Goal: Task Accomplishment & Management: Manage account settings

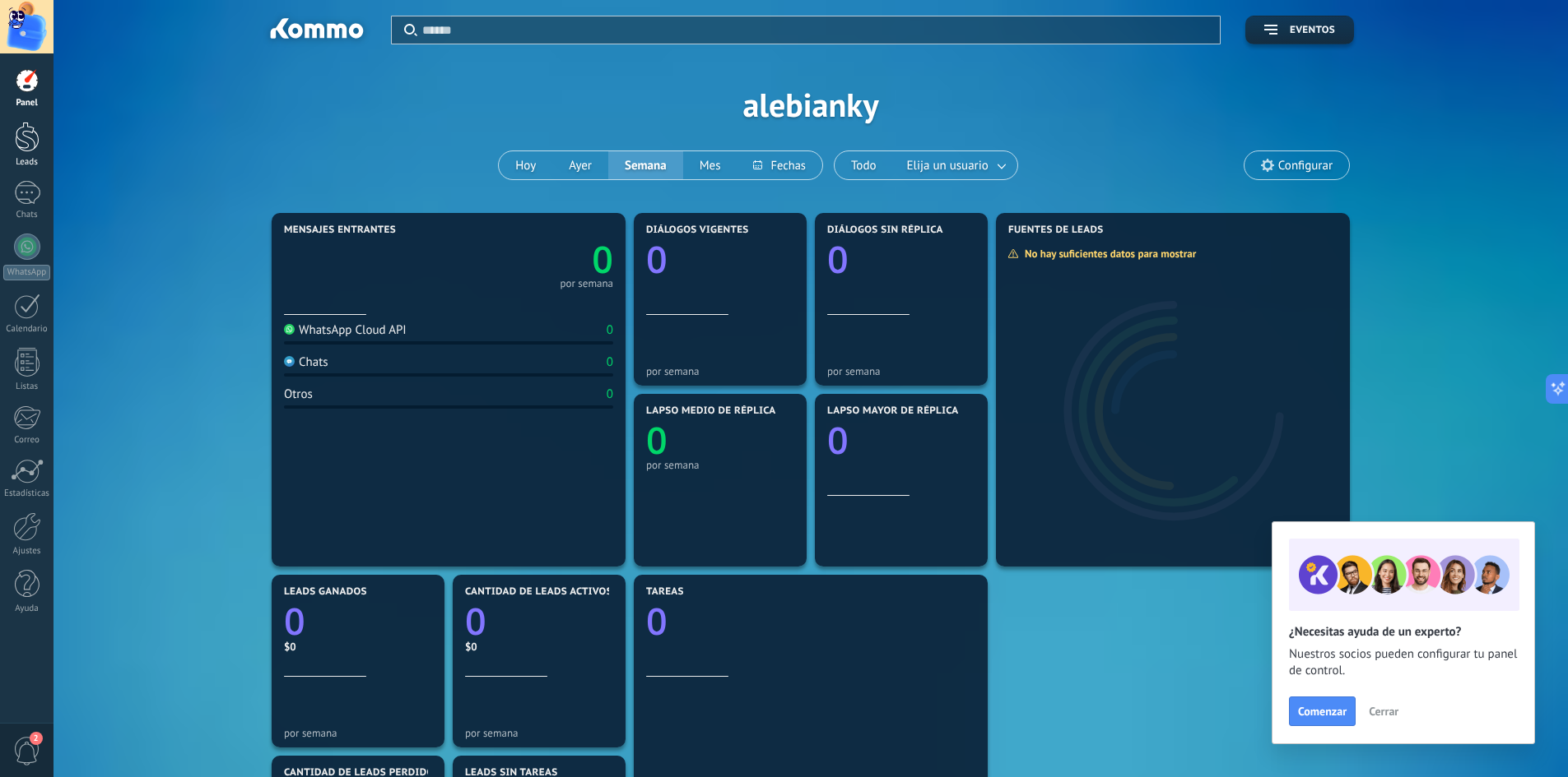
click at [27, 134] on div at bounding box center [27, 137] width 25 height 31
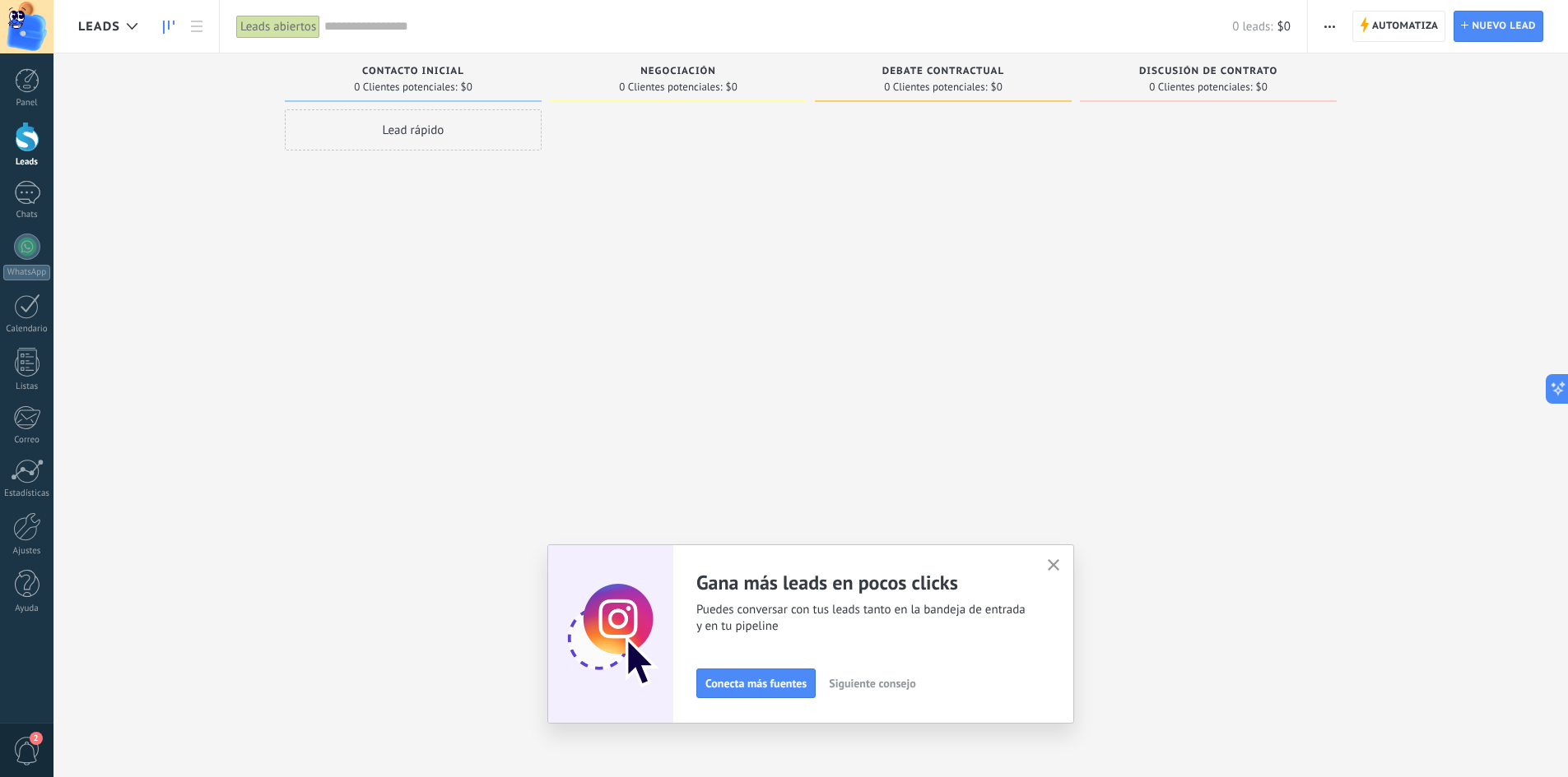
click at [1060, 569] on icon "button" at bounding box center [1054, 566] width 12 height 12
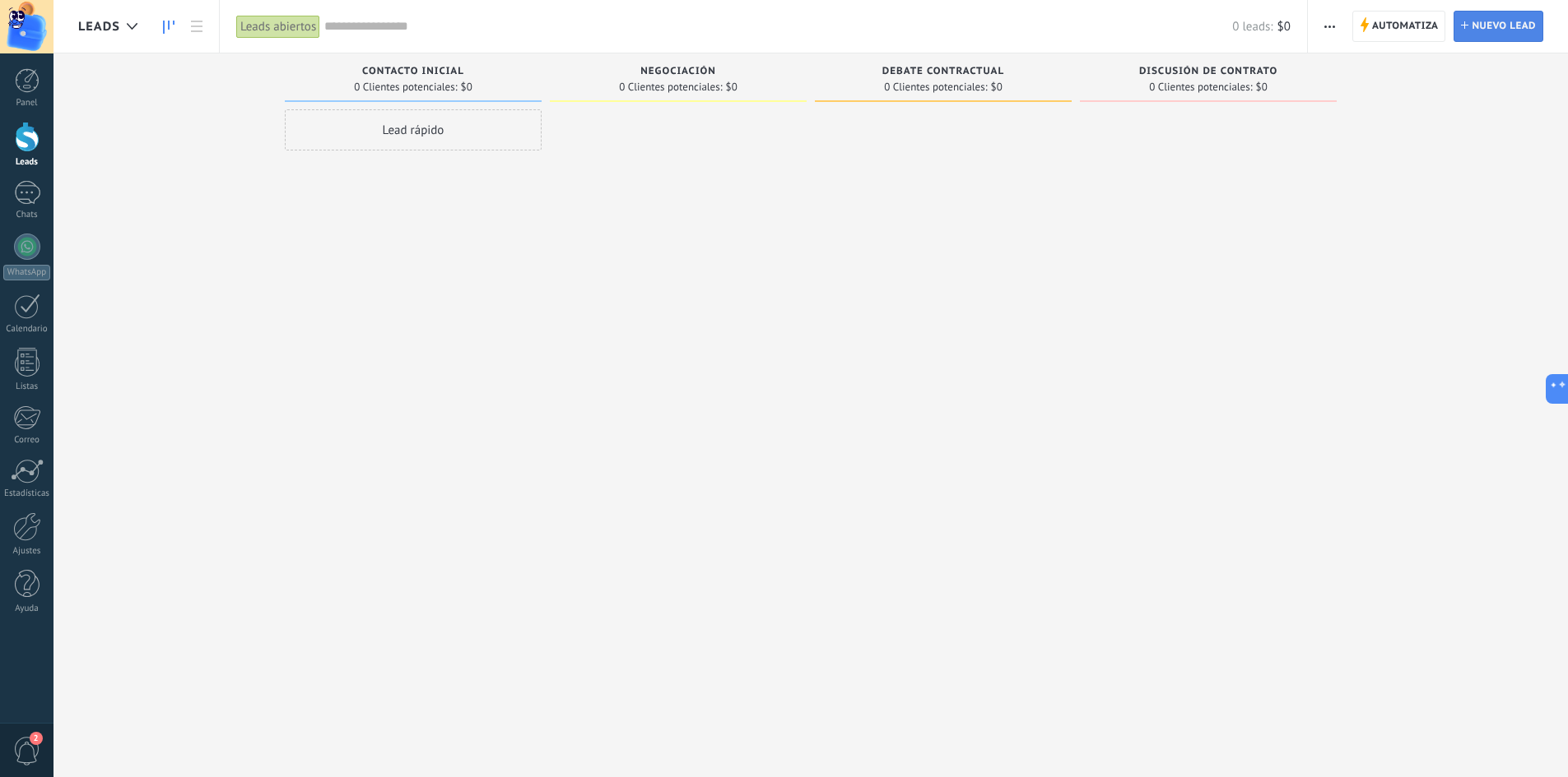
click at [1502, 32] on span "Nuevo lead" at bounding box center [1503, 27] width 64 height 30
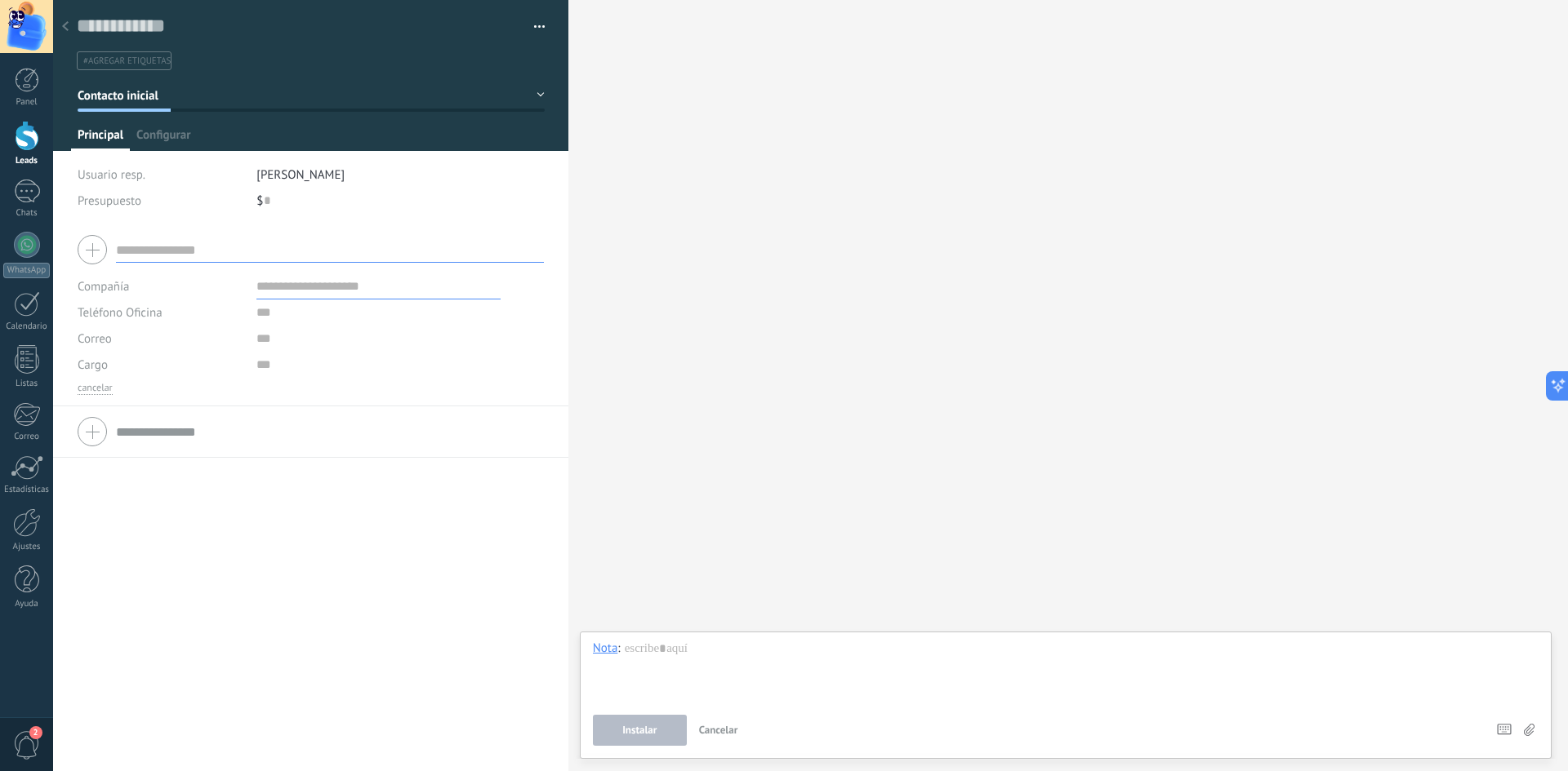
click at [66, 27] on icon at bounding box center [65, 26] width 7 height 10
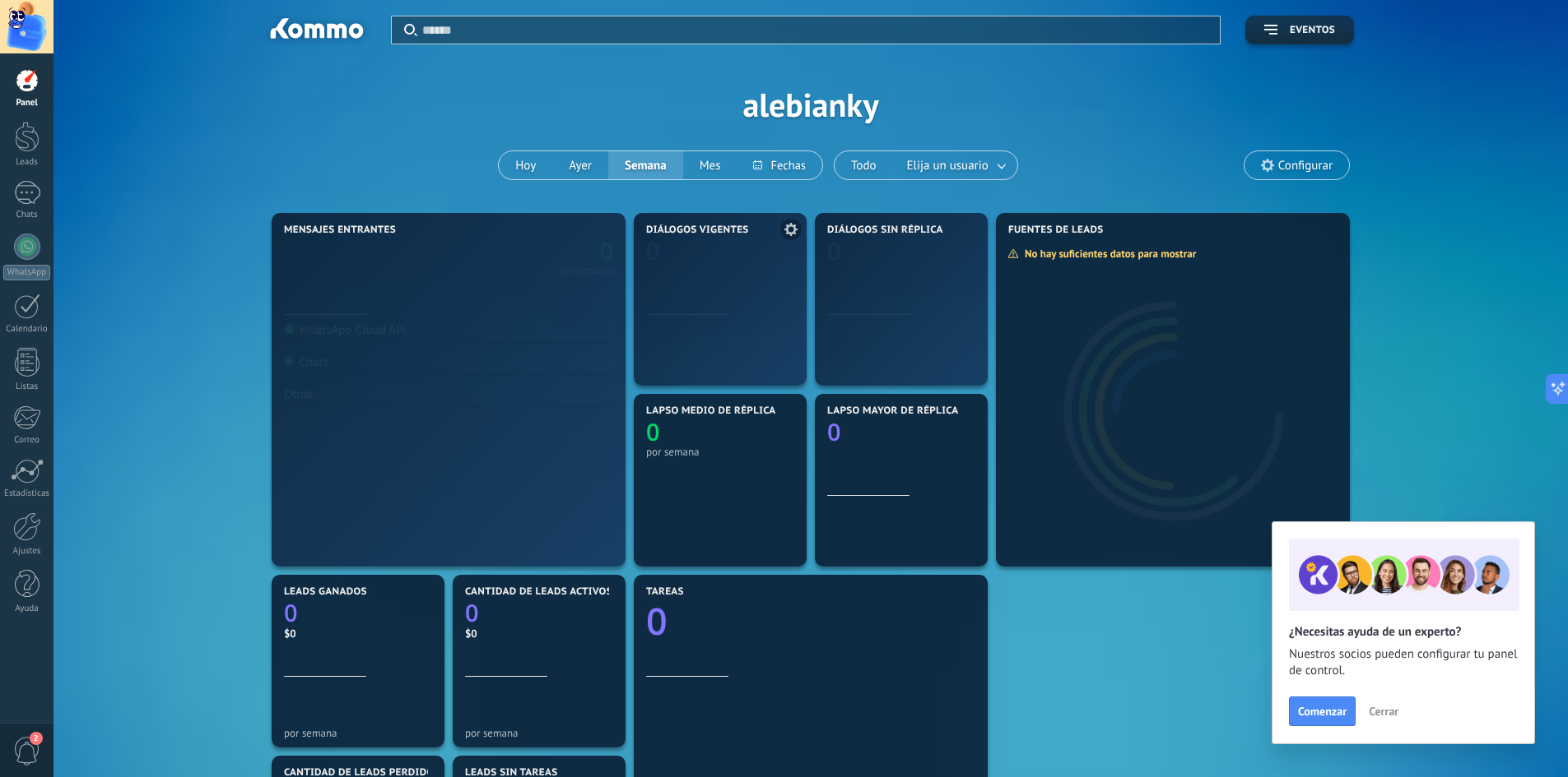
click at [791, 247] on icon "0" at bounding box center [720, 248] width 149 height 24
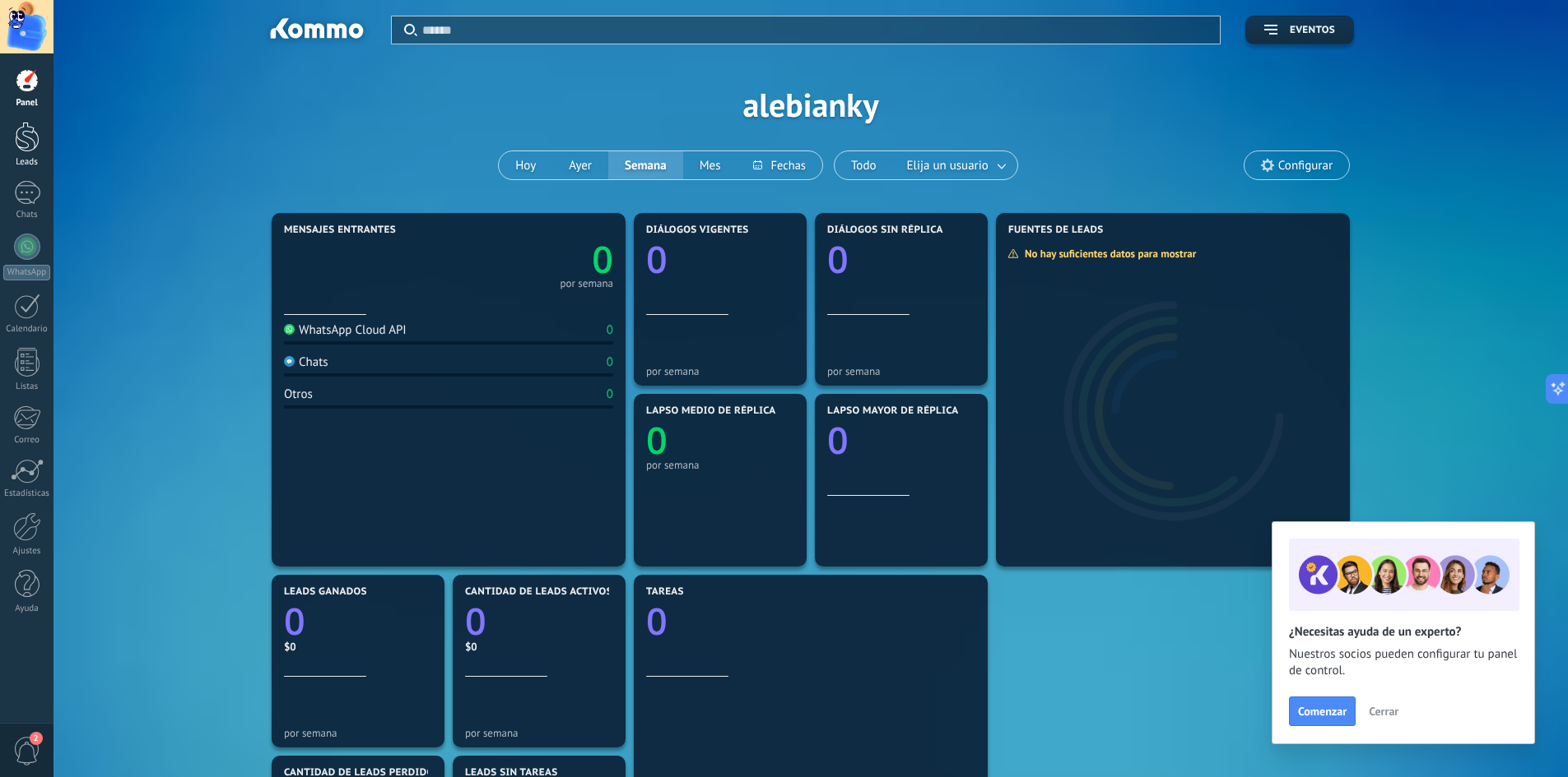
click at [31, 143] on div at bounding box center [27, 137] width 25 height 31
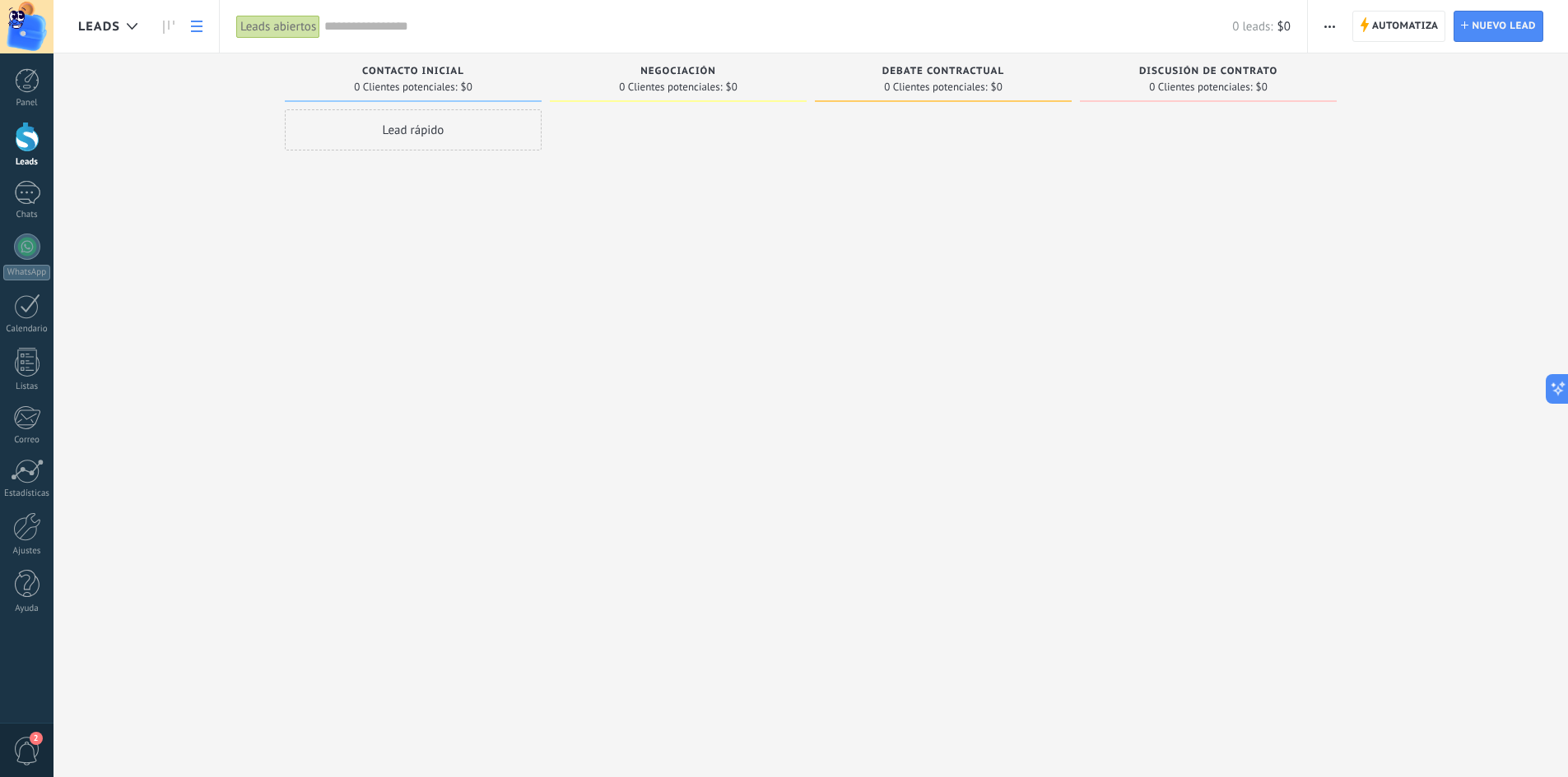
click at [192, 31] on use at bounding box center [197, 27] width 12 height 12
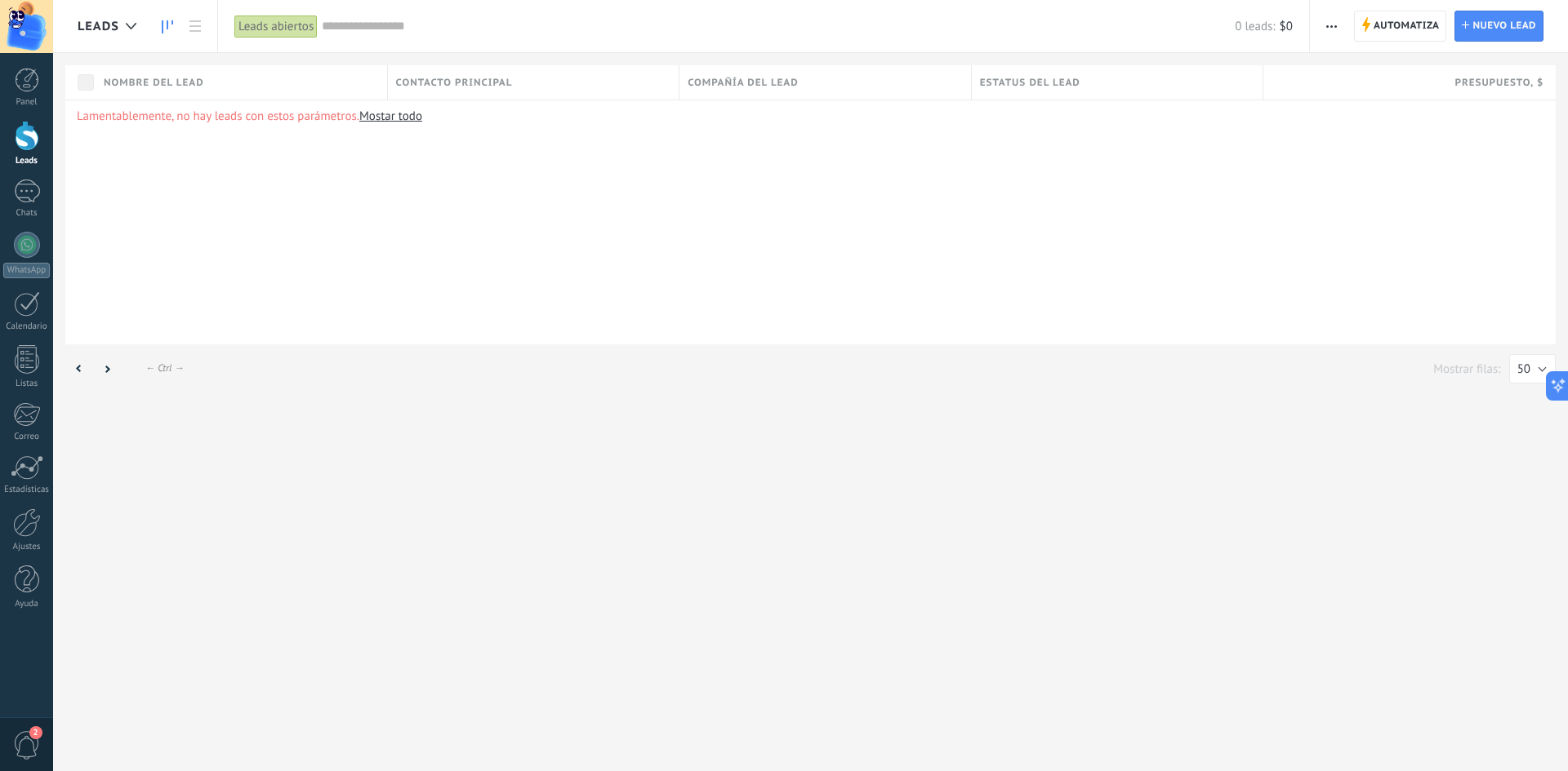
click at [167, 30] on icon at bounding box center [167, 27] width 12 height 13
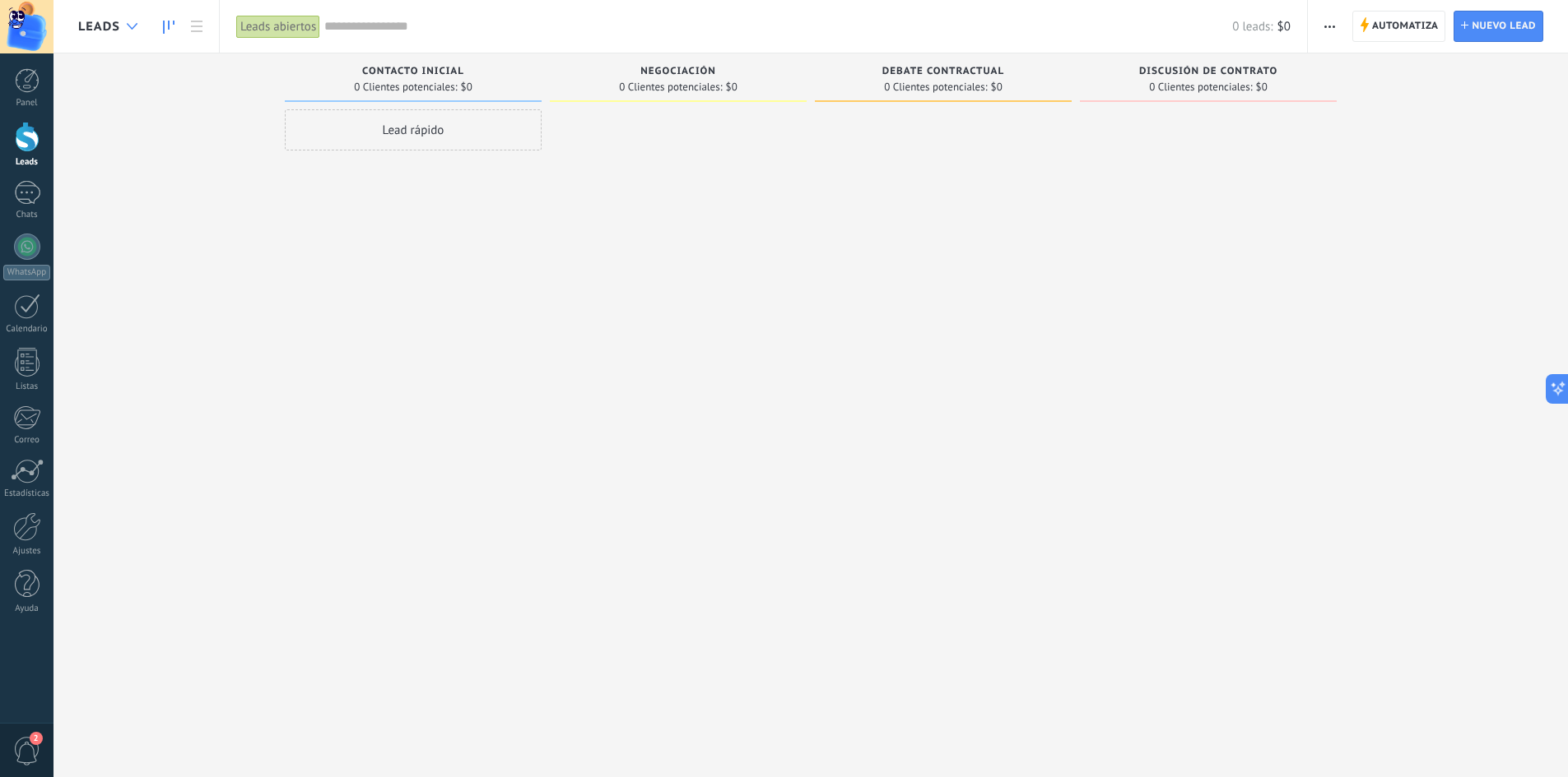
click at [124, 28] on div at bounding box center [132, 27] width 27 height 32
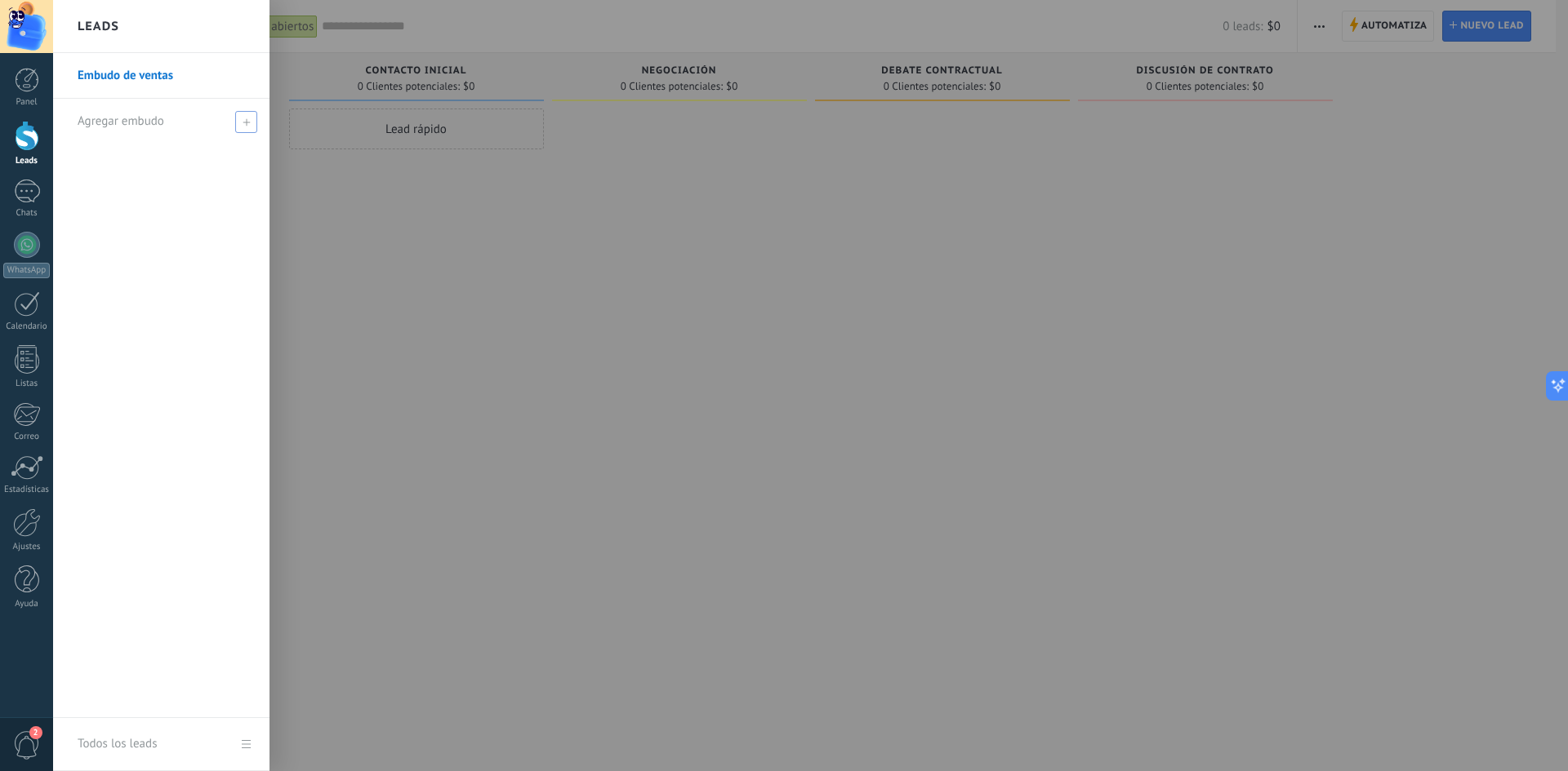
click at [245, 121] on icon at bounding box center [246, 122] width 7 height 7
click at [94, 67] on link "Embudo de ventas" at bounding box center [165, 76] width 175 height 46
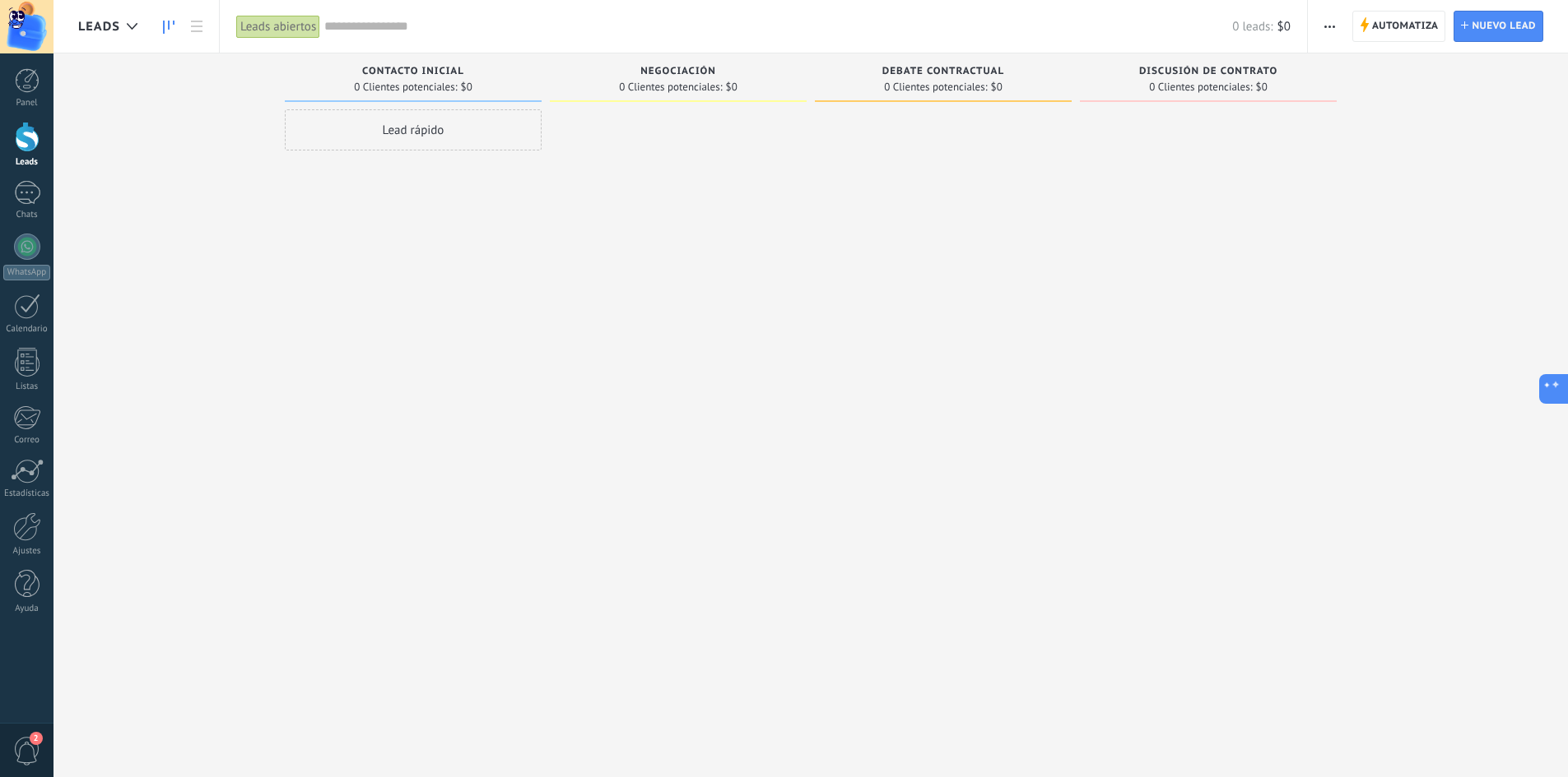
click at [1561, 391] on button at bounding box center [1554, 389] width 30 height 30
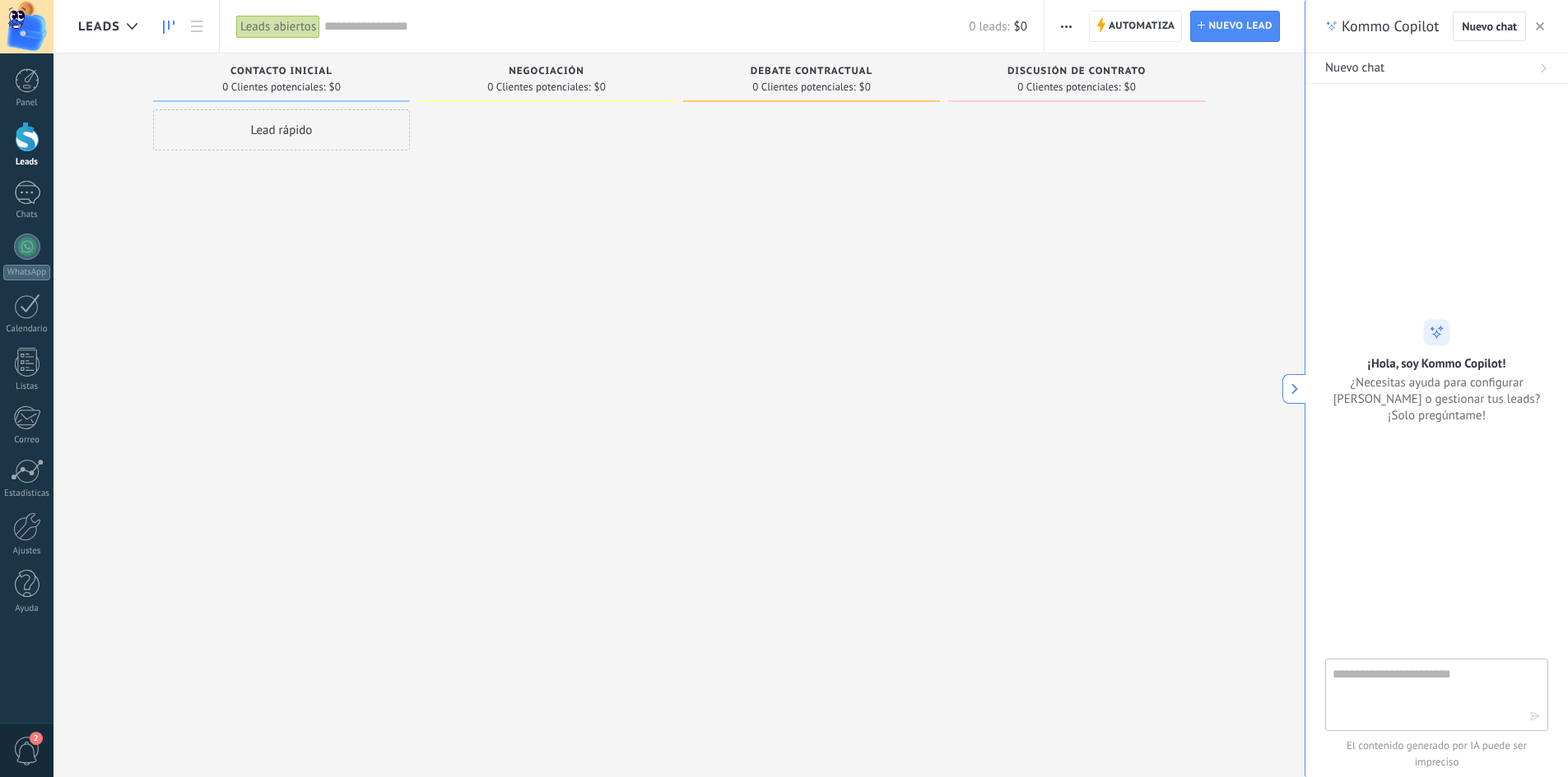
click at [1429, 690] on textarea at bounding box center [1424, 693] width 185 height 59
type textarea "**********"
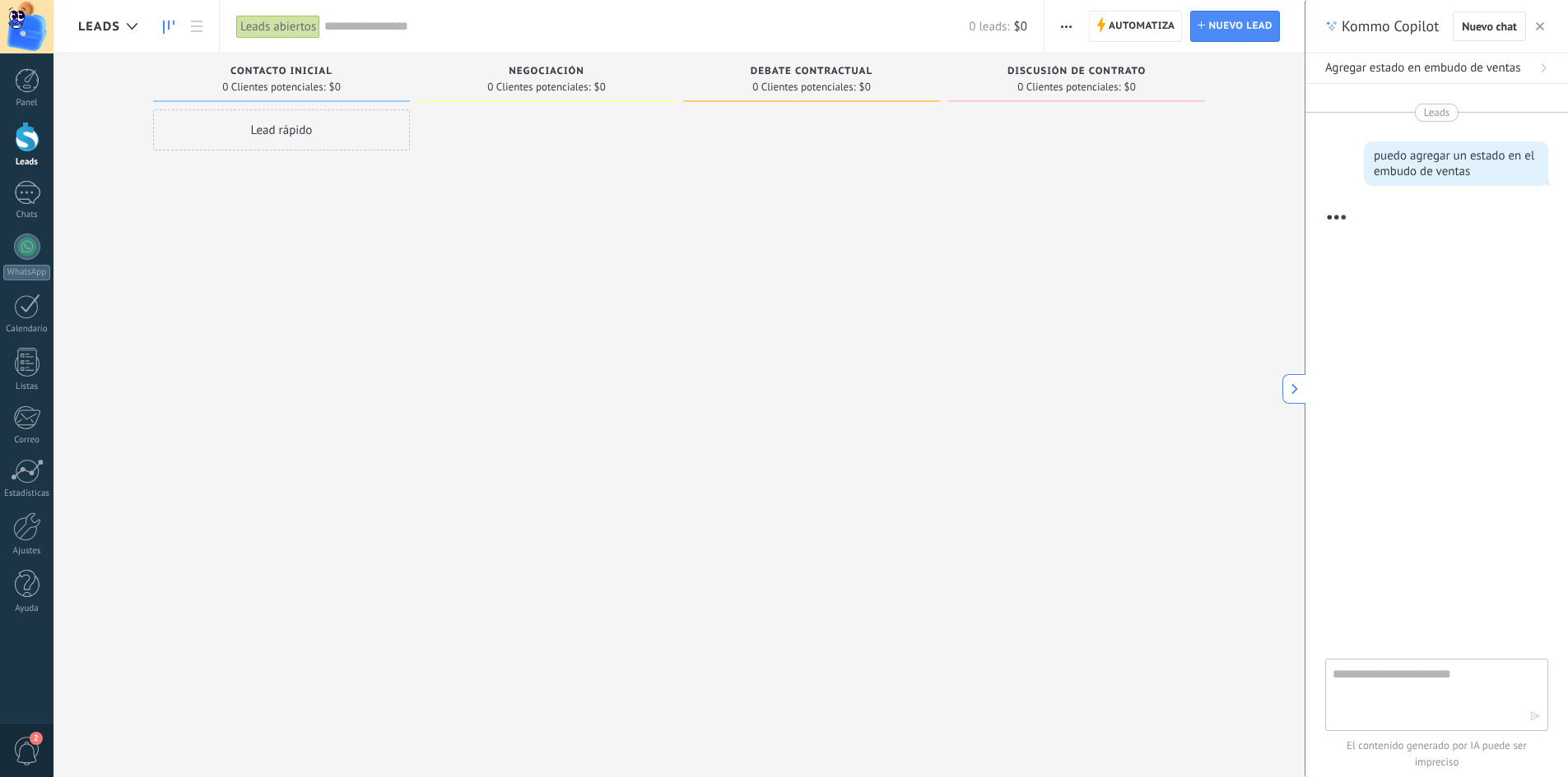
scroll to position [117, 0]
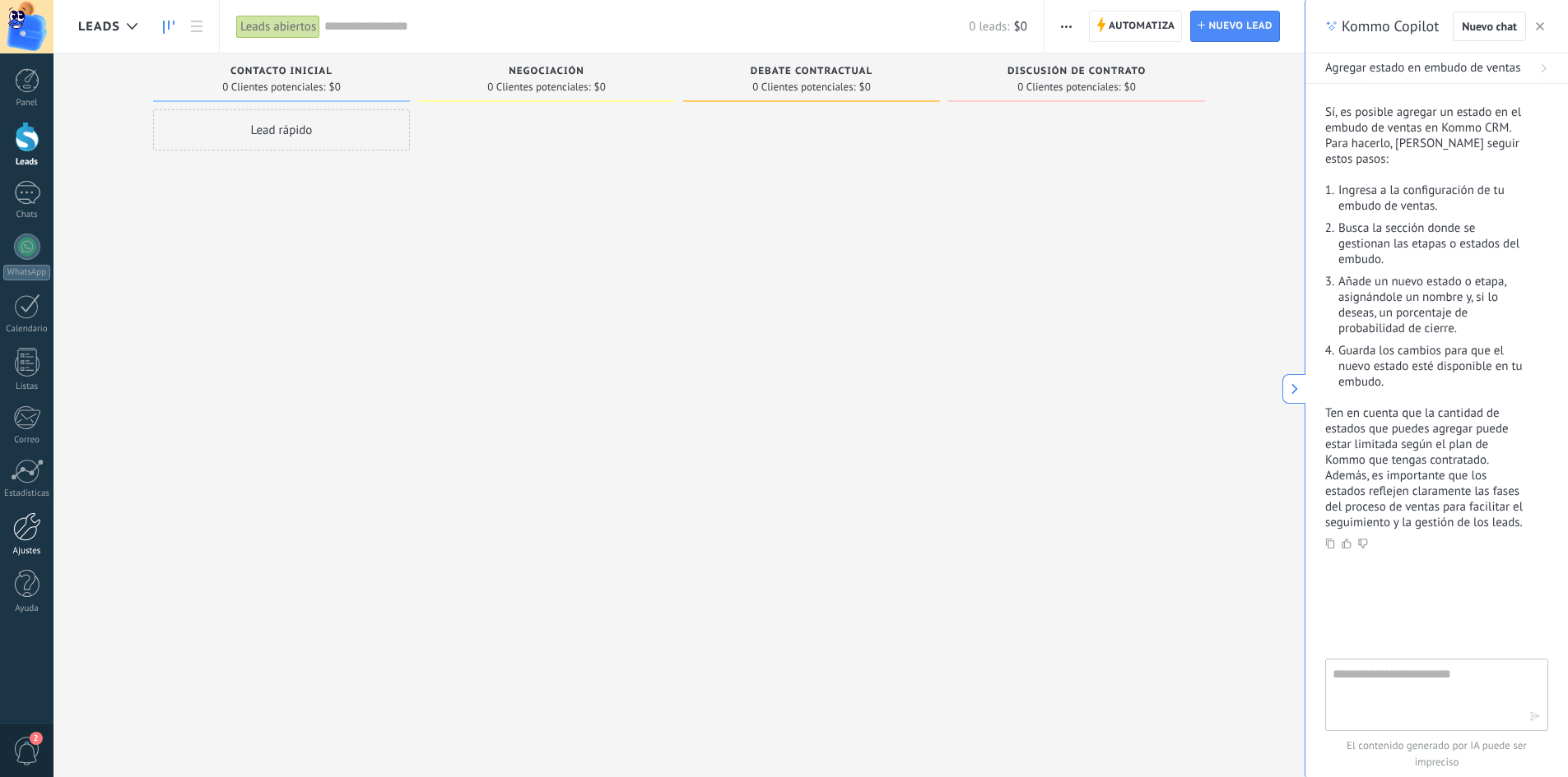
click at [19, 531] on div at bounding box center [27, 527] width 28 height 29
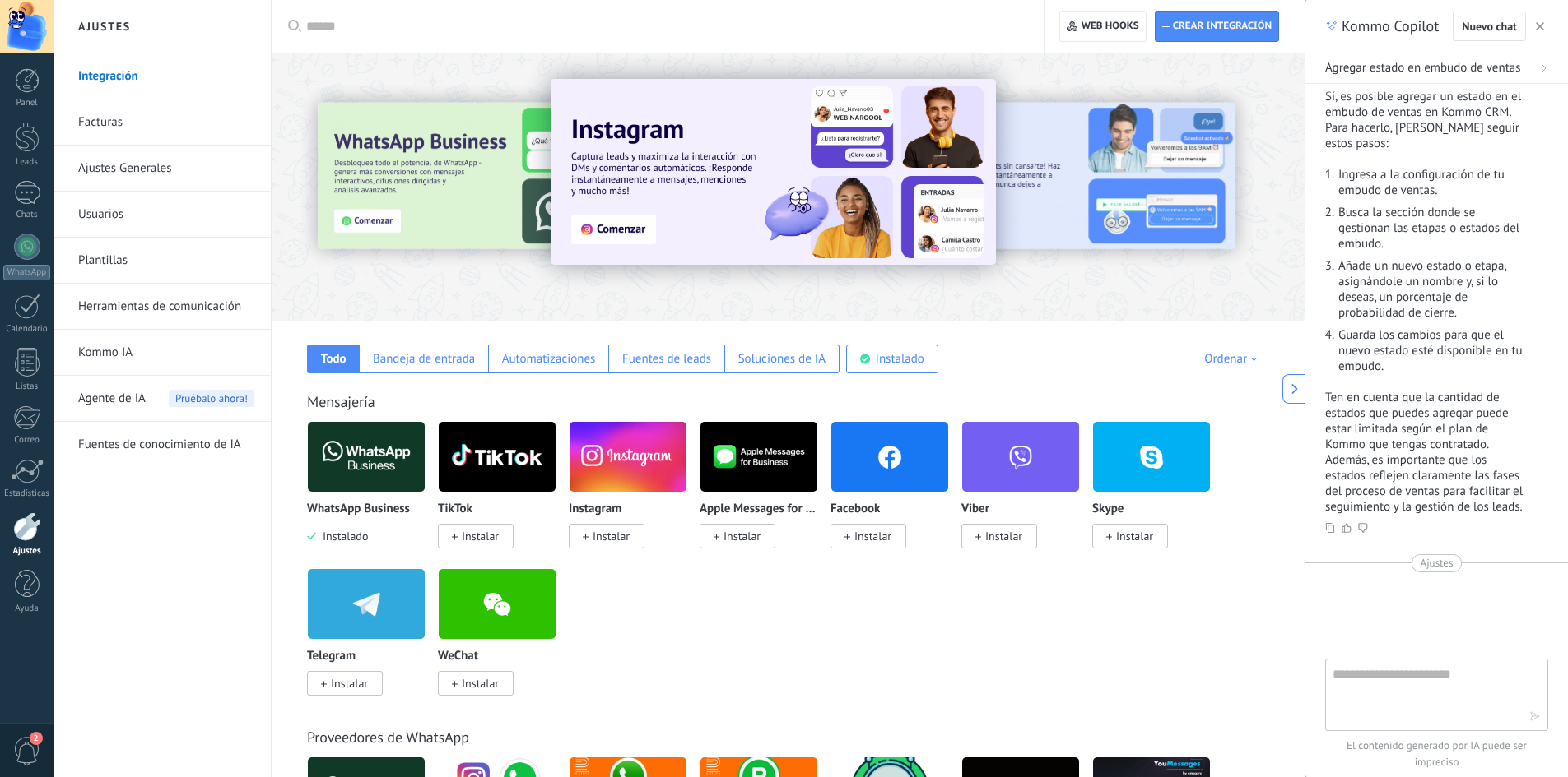
click at [159, 168] on link "Ajustes Generales" at bounding box center [166, 169] width 176 height 46
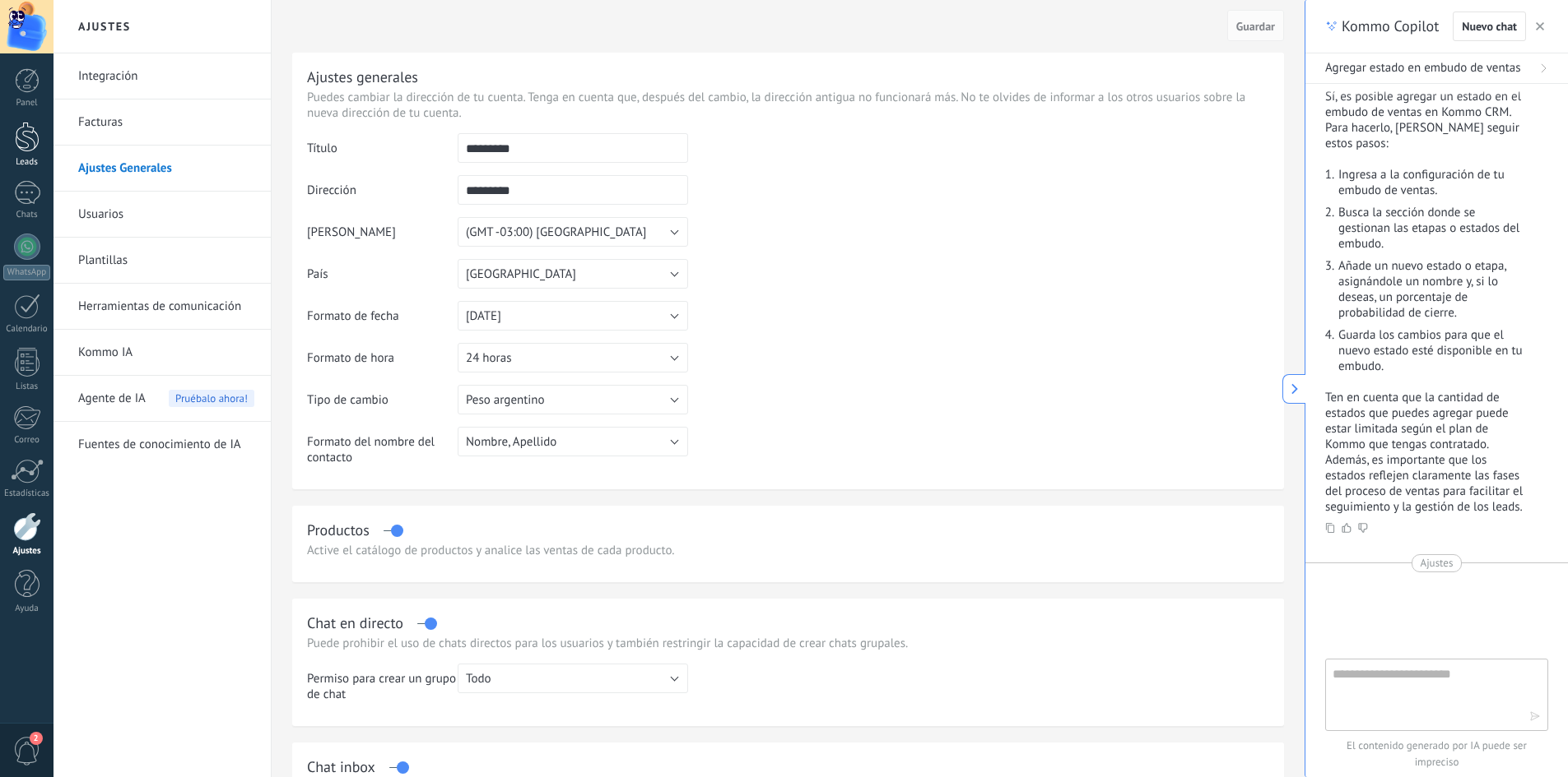
click at [33, 124] on div at bounding box center [27, 137] width 25 height 31
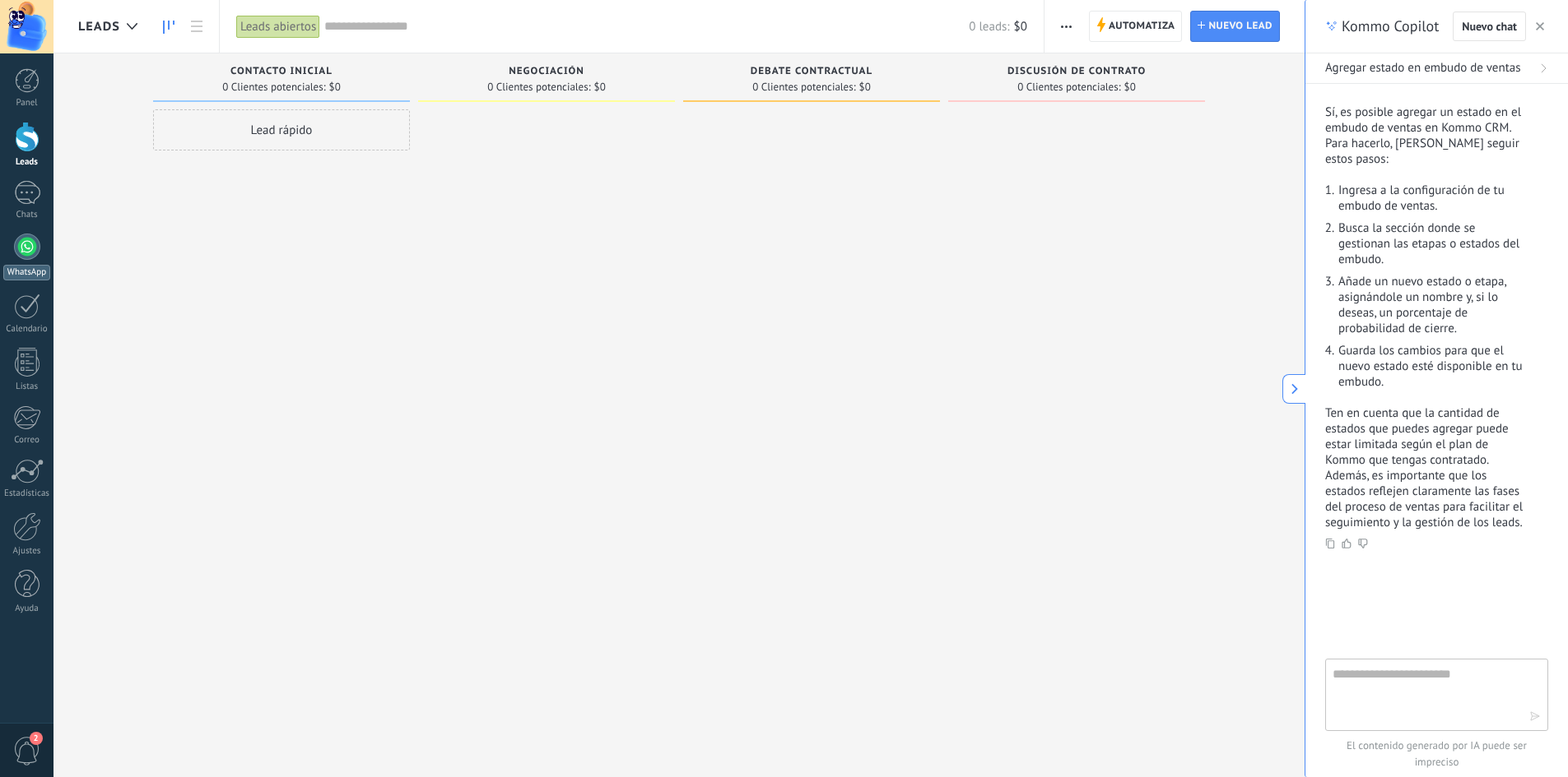
click at [33, 255] on div at bounding box center [27, 247] width 27 height 27
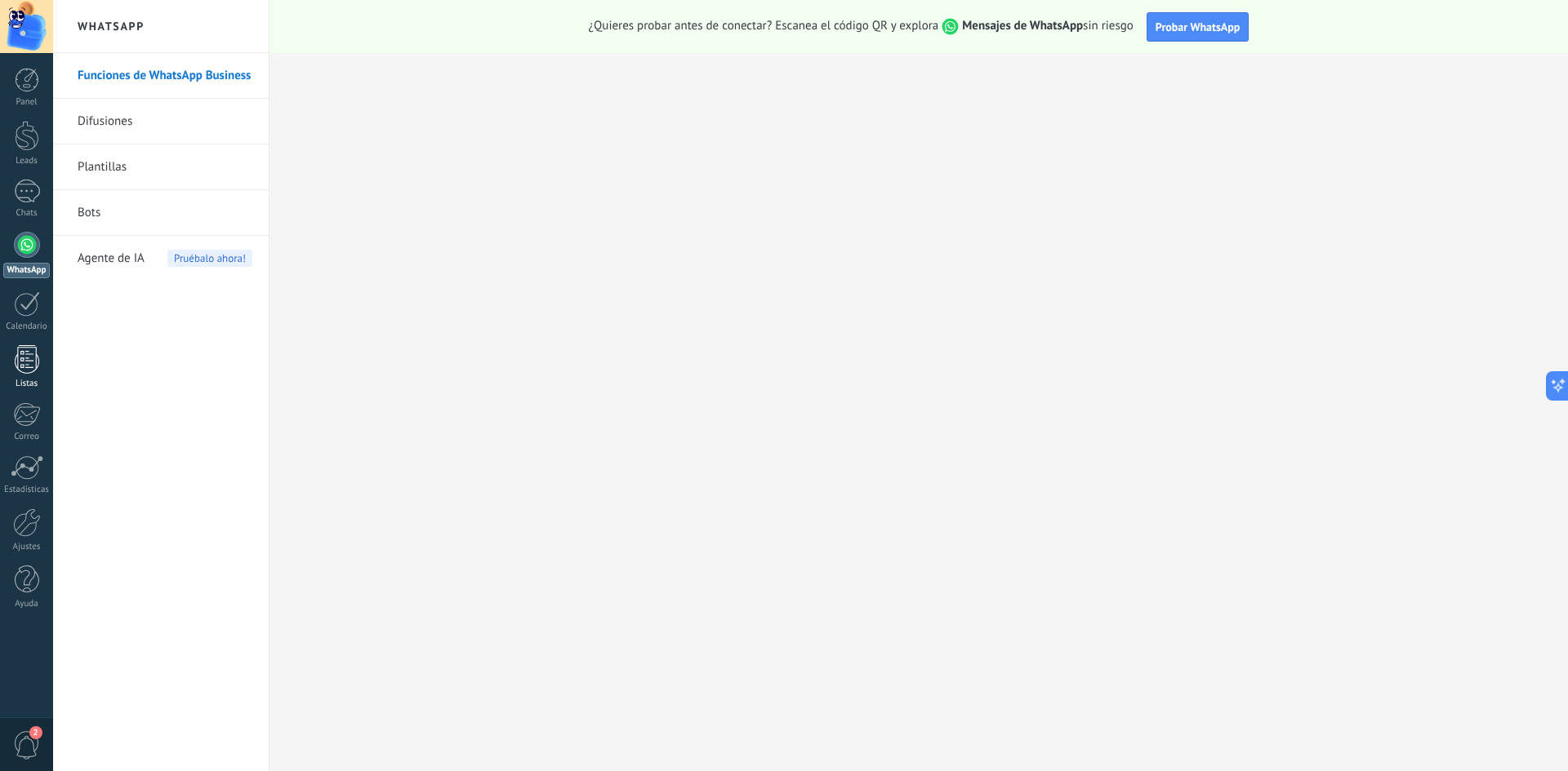
click at [28, 372] on div at bounding box center [27, 360] width 25 height 29
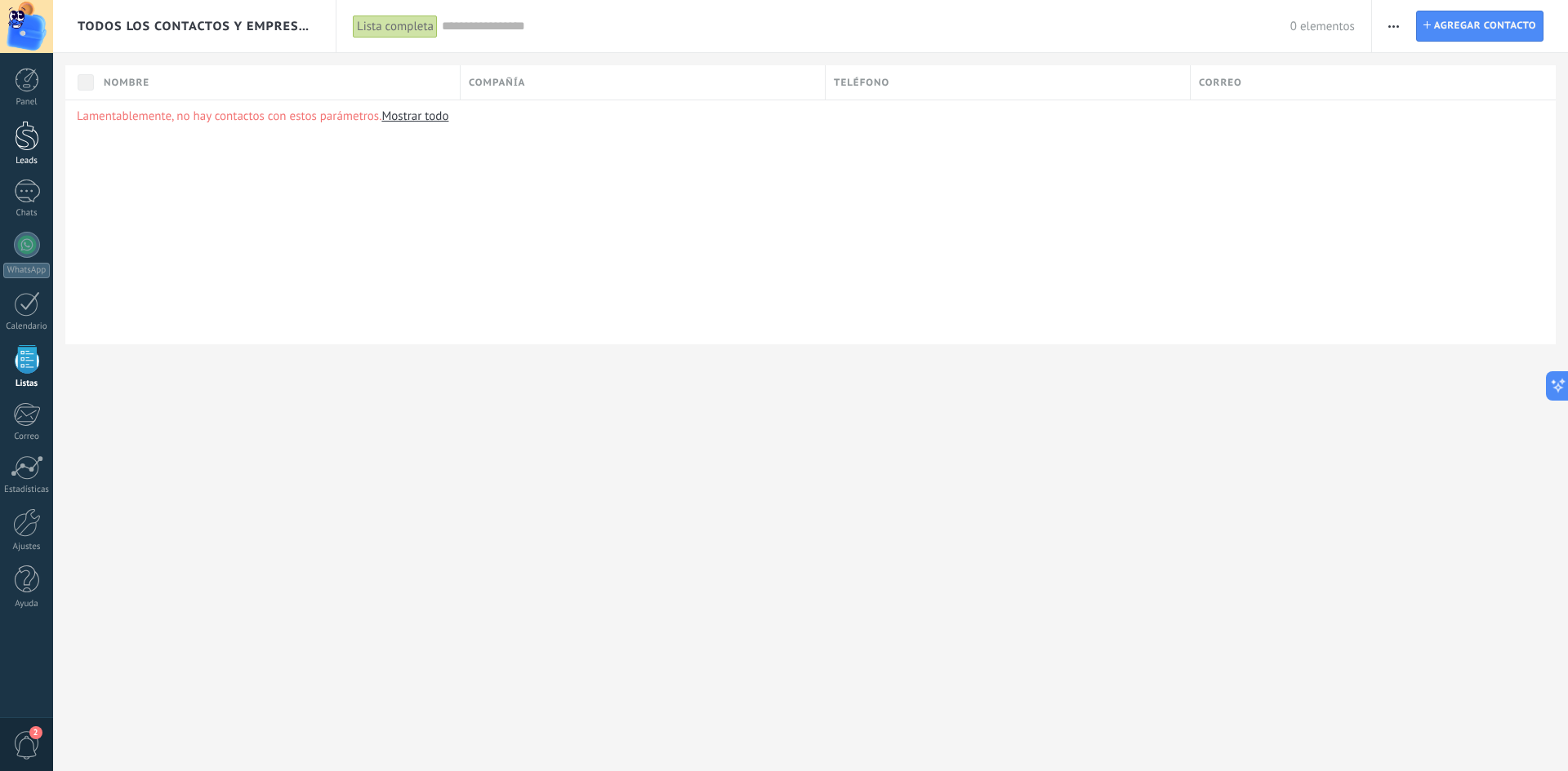
click at [11, 151] on link "Leads" at bounding box center [26, 144] width 53 height 46
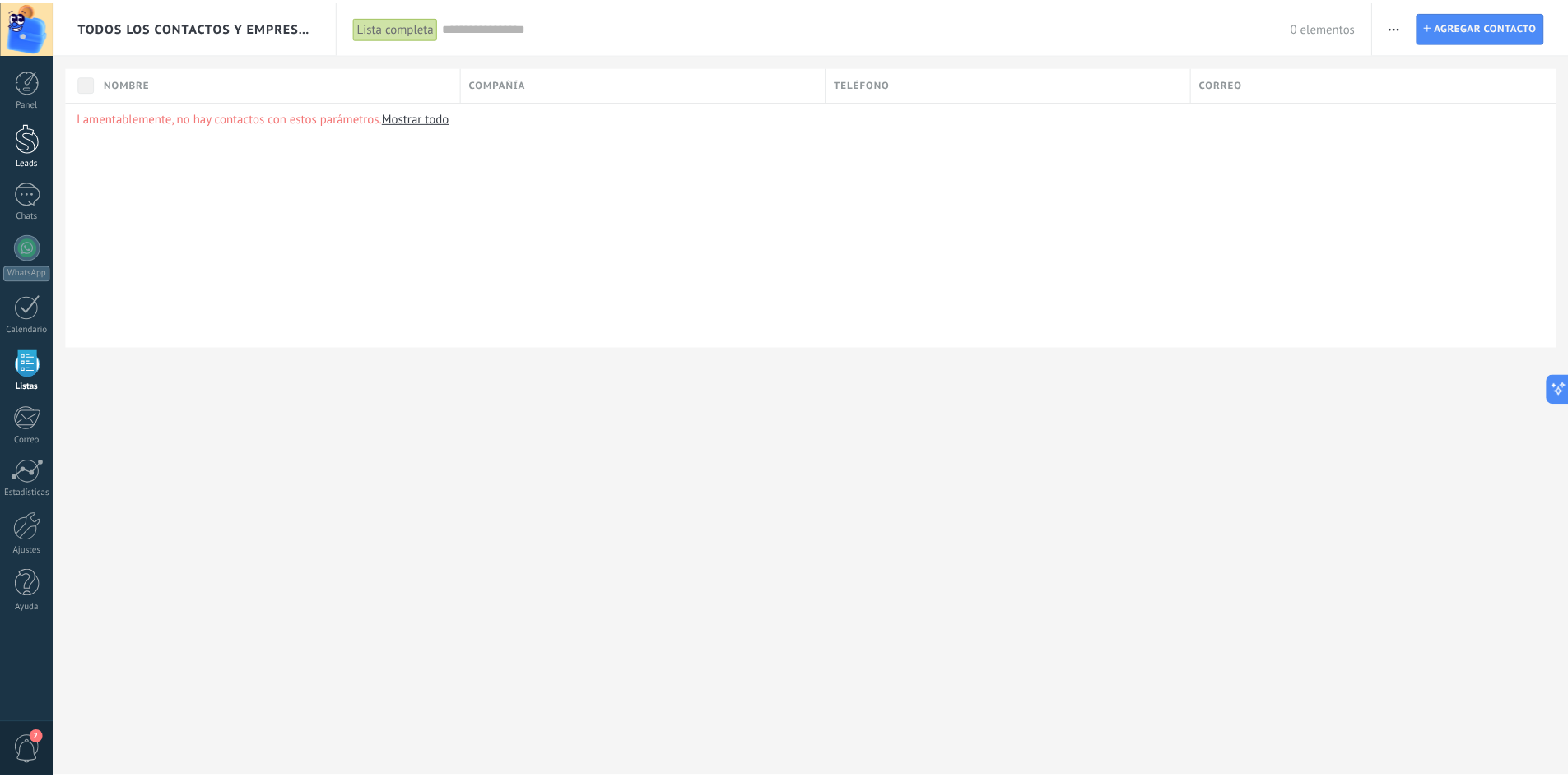
scroll to position [117, 0]
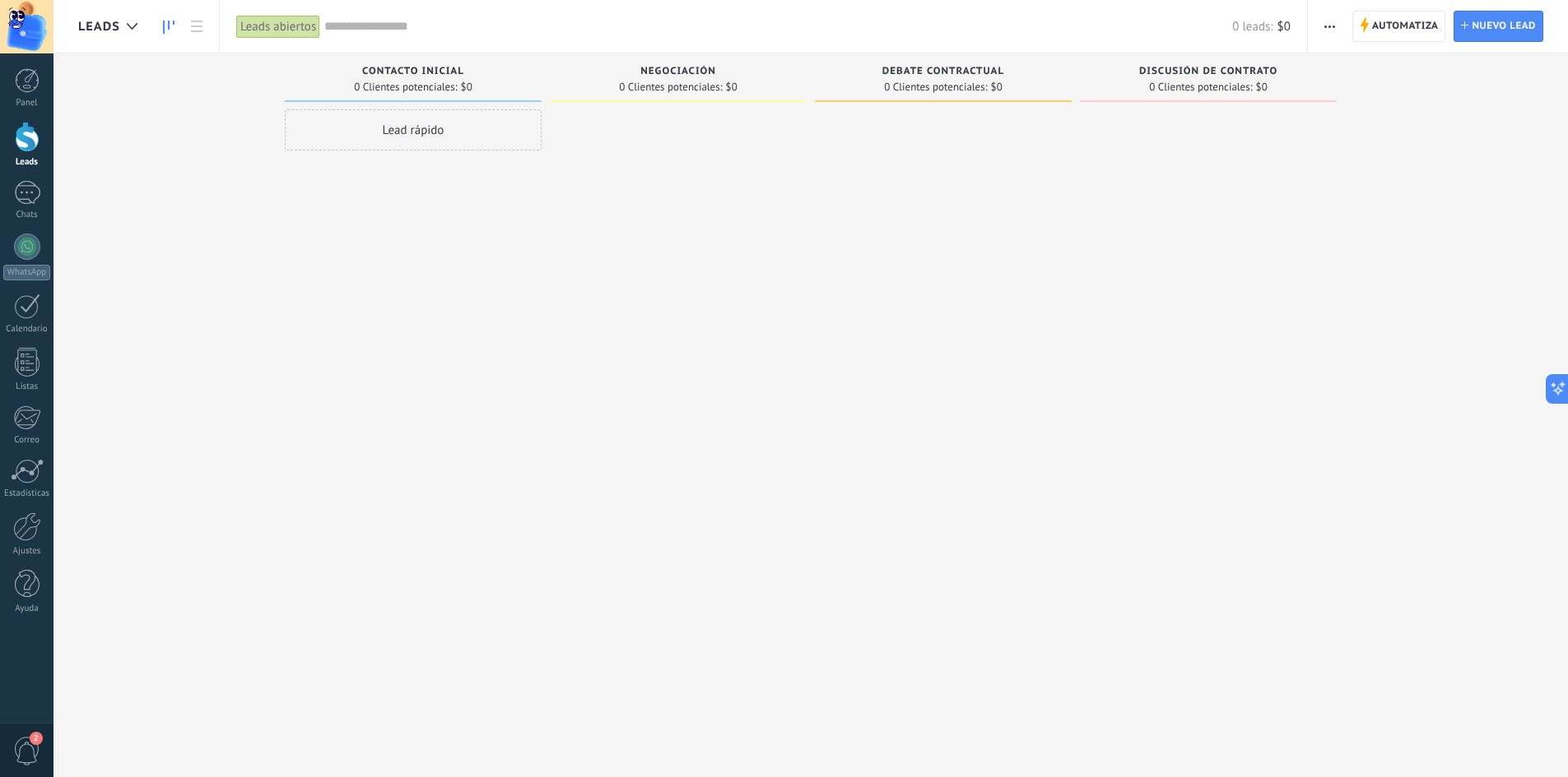
click at [1329, 29] on span "button" at bounding box center [1329, 27] width 11 height 32
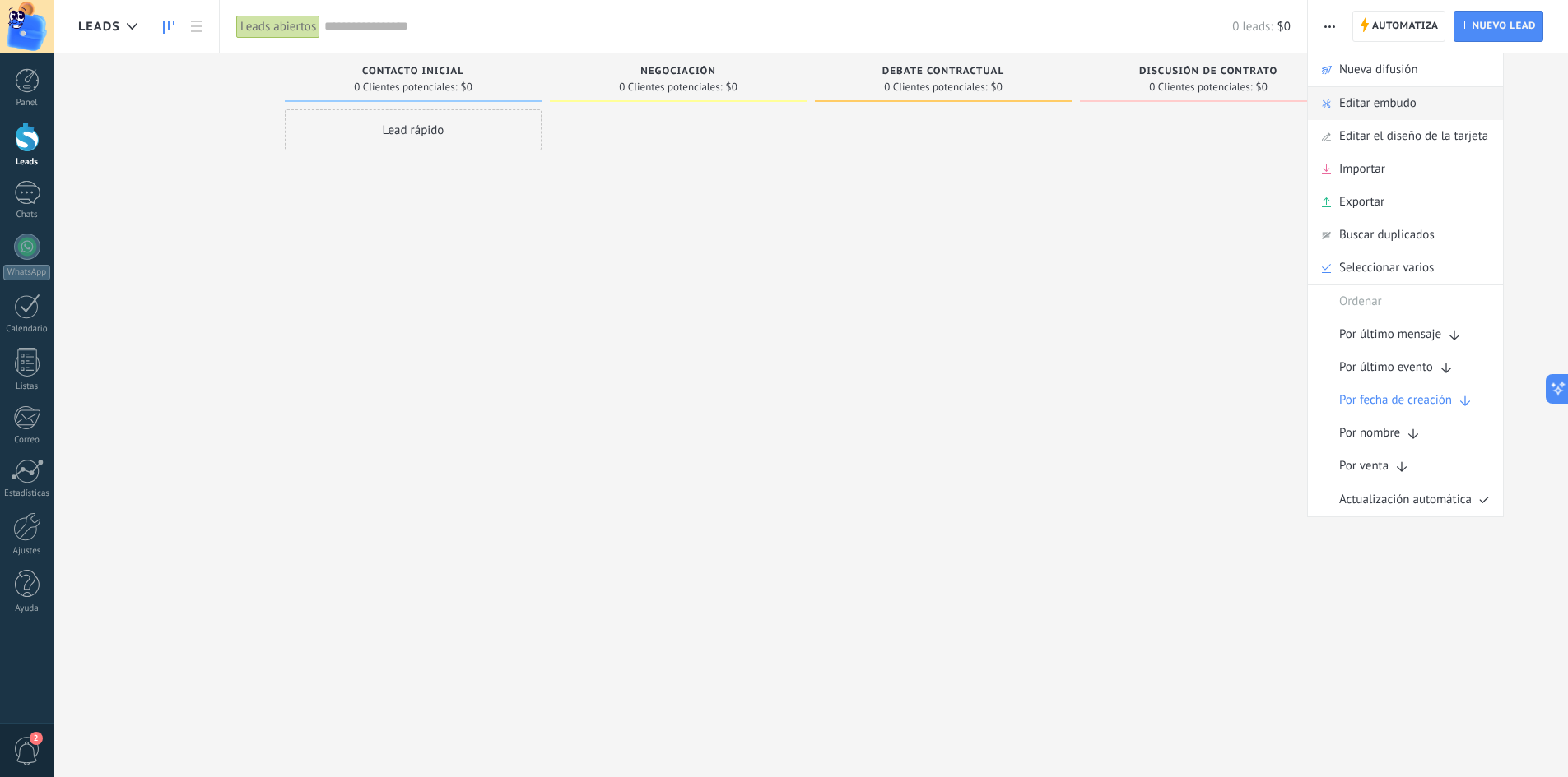
click at [1351, 112] on span "Editar embudo" at bounding box center [1377, 104] width 77 height 33
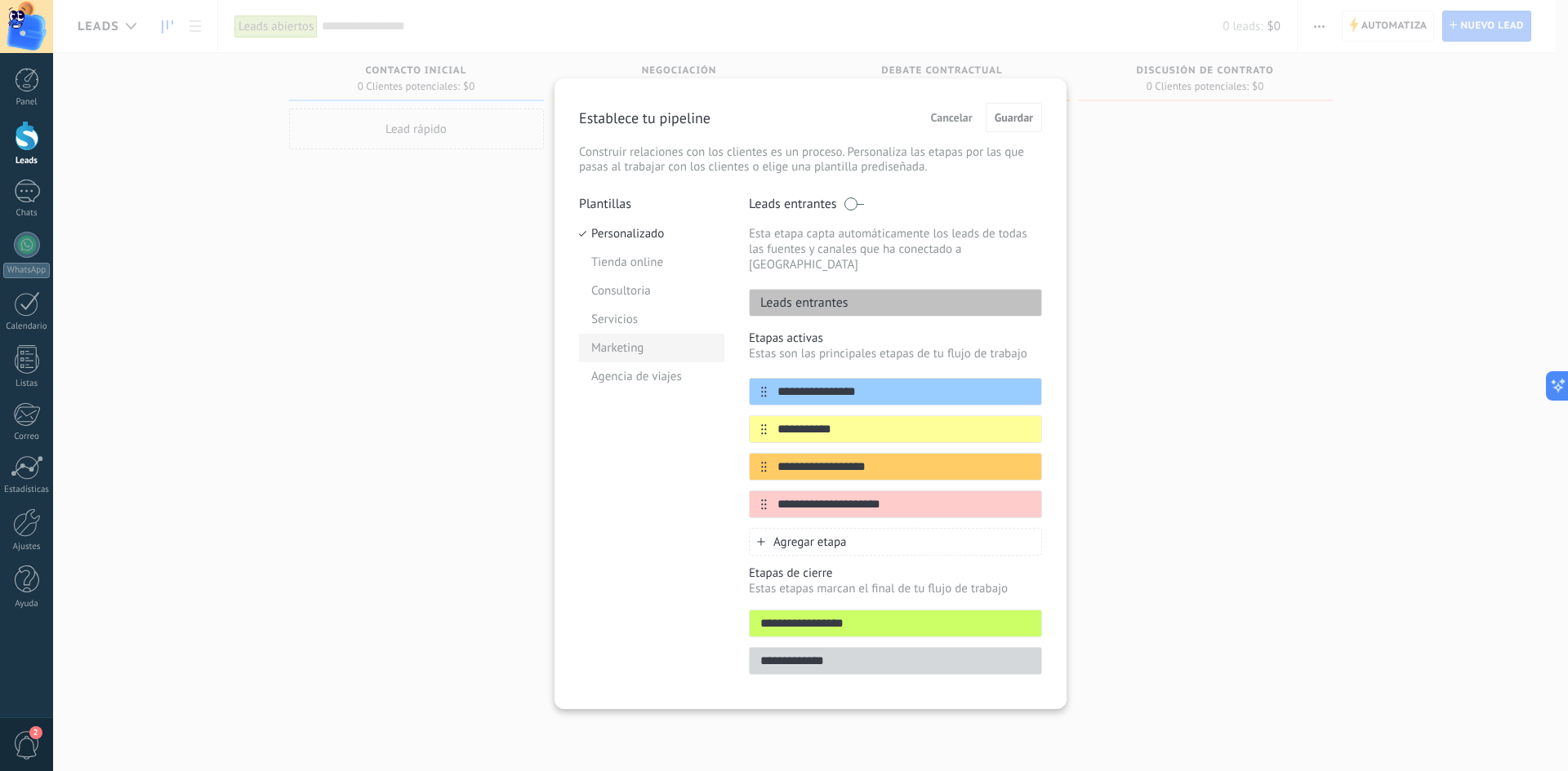
click at [597, 341] on li "Marketing" at bounding box center [651, 348] width 146 height 29
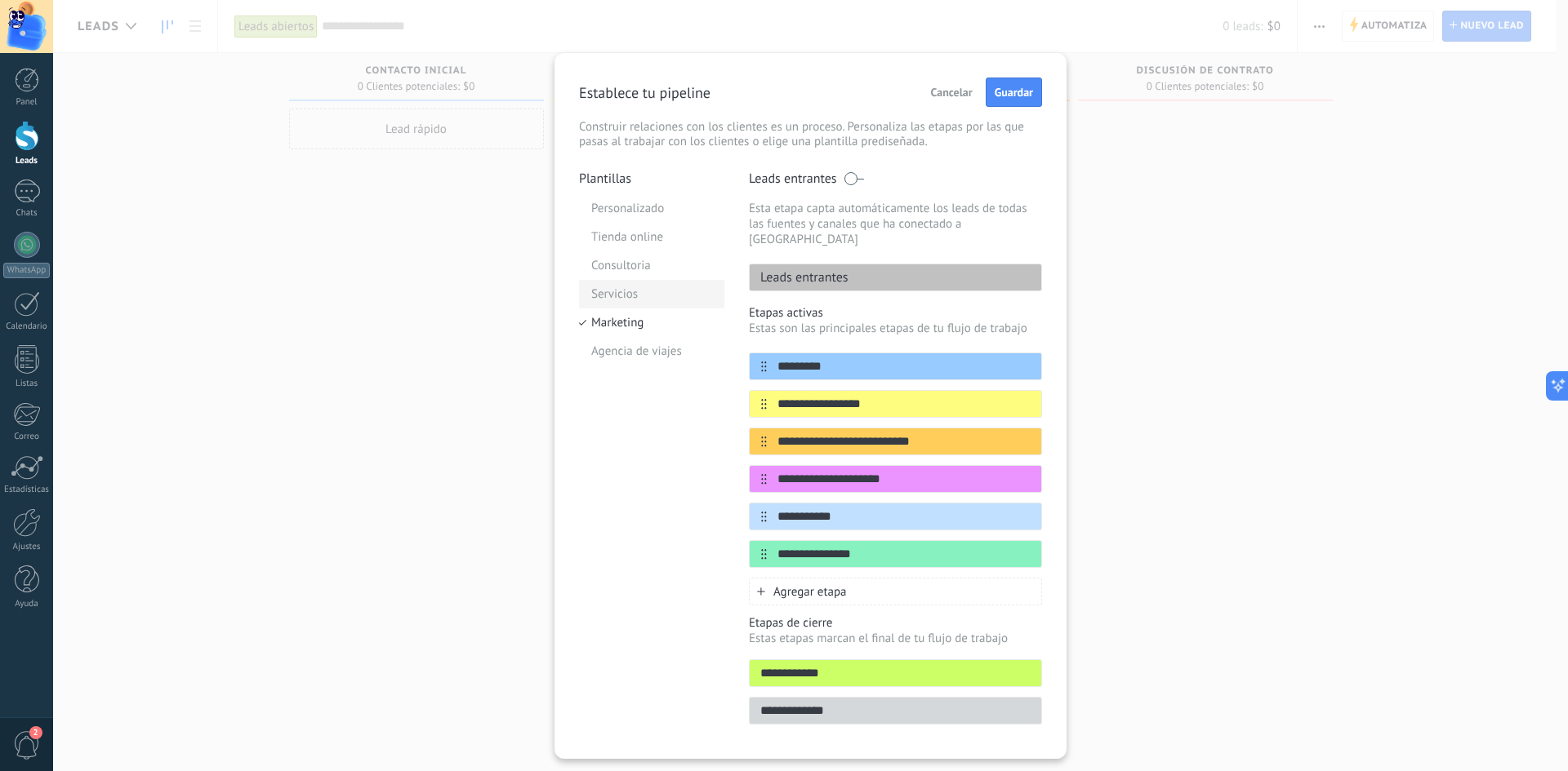
click at [603, 290] on li "Servicios" at bounding box center [651, 294] width 146 height 29
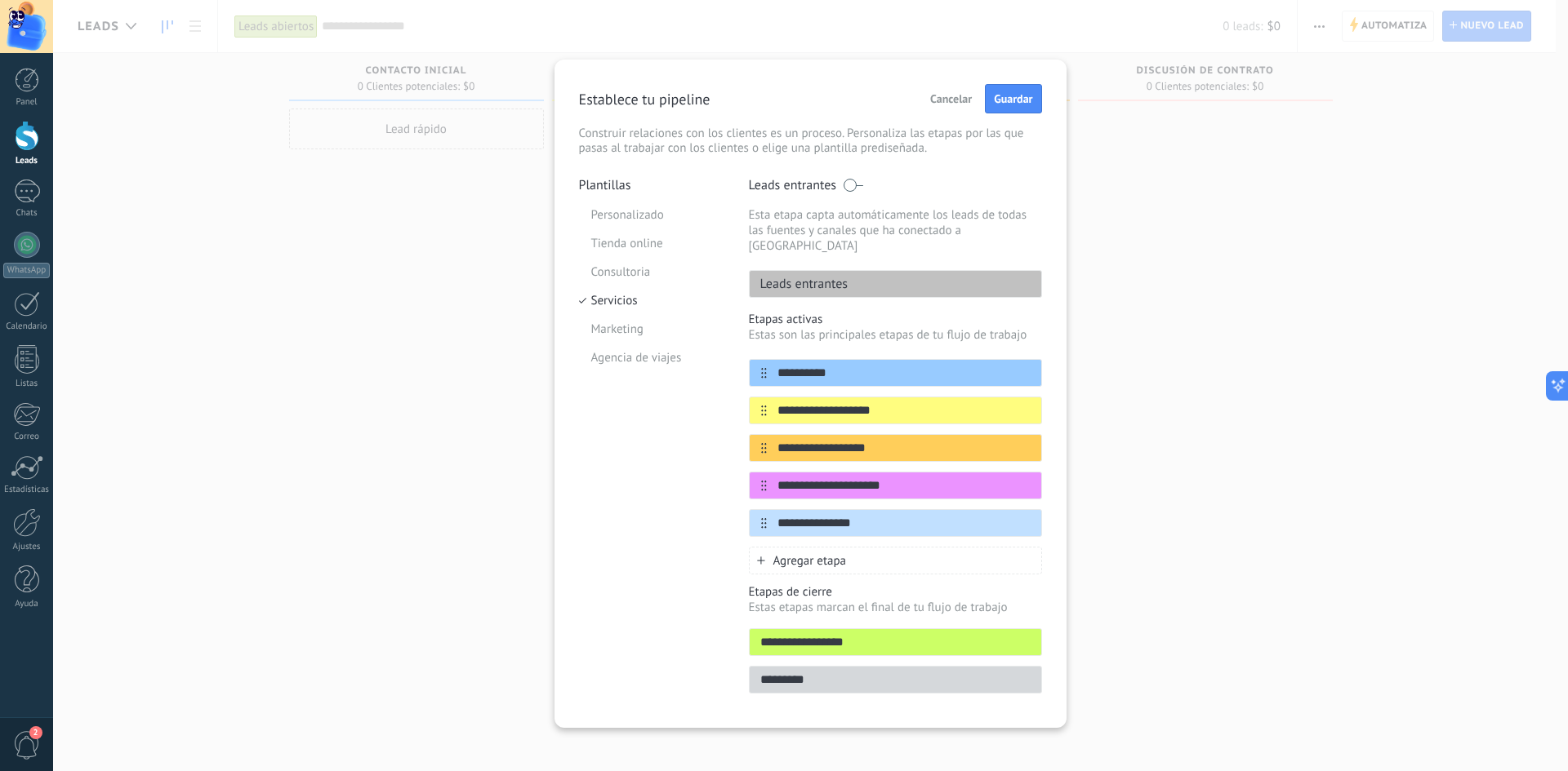
click at [1161, 294] on div "**********" at bounding box center [810, 385] width 1514 height 771
